Goal: Information Seeking & Learning: Learn about a topic

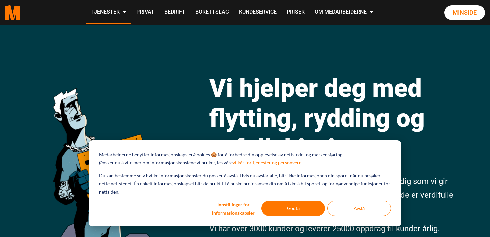
scroll to position [8, 0]
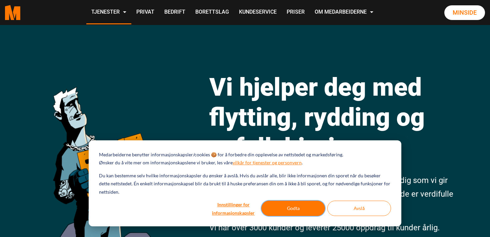
click at [284, 212] on button "Godta" at bounding box center [294, 208] width 64 height 15
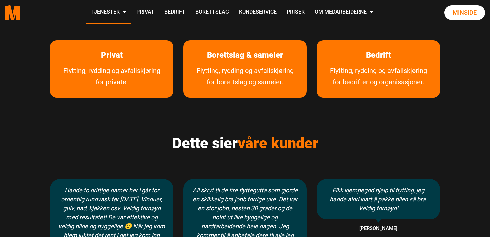
scroll to position [368, 0]
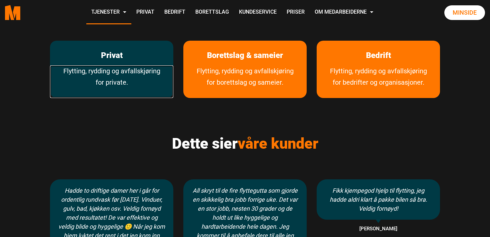
click at [119, 74] on link "Flytting, rydding og avfallskjøring for private." at bounding box center [111, 81] width 123 height 33
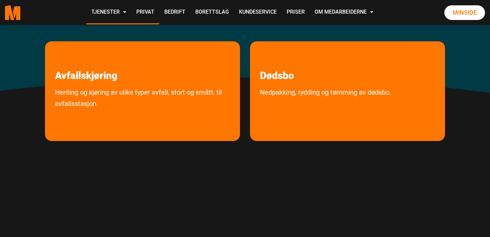
scroll to position [252, 0]
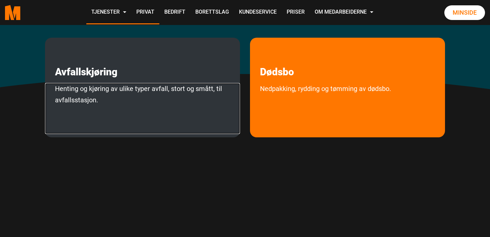
click at [116, 87] on link "Henting og kjøring av ulike typer avfall, stort og smått, til avfallsstasjon." at bounding box center [142, 108] width 195 height 51
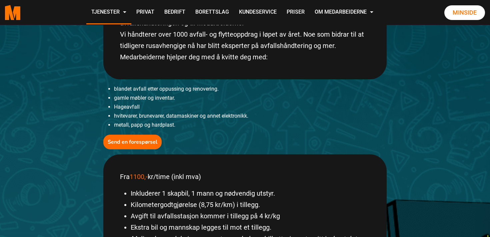
scroll to position [185, 0]
click at [182, 112] on li "hvitevarer, brunevarer, datamaskiner og annet elektronikk." at bounding box center [250, 115] width 273 height 9
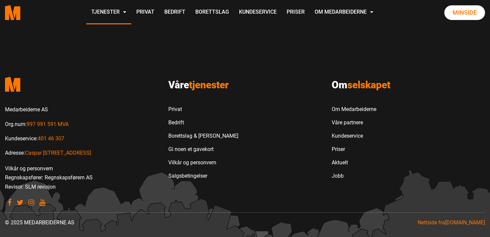
scroll to position [607, 0]
